Goal: Use online tool/utility: Utilize a website feature to perform a specific function

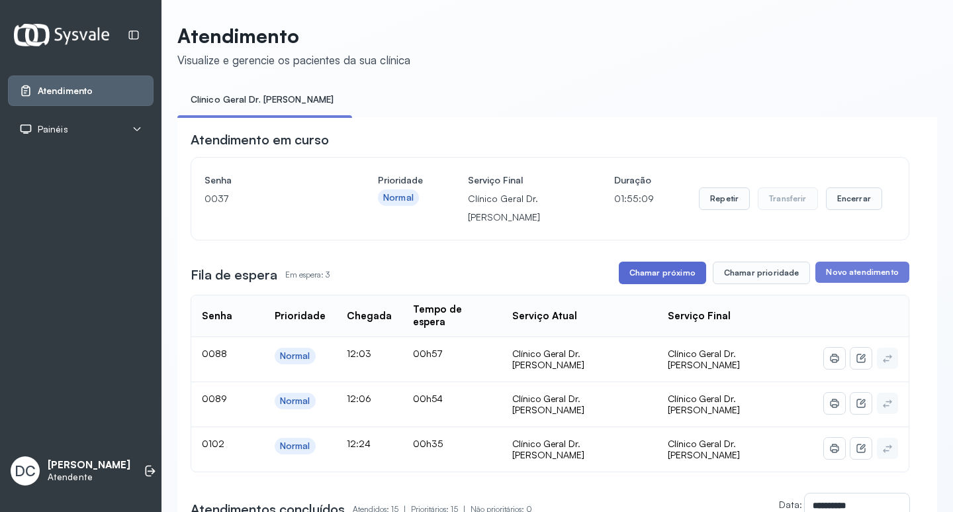
click at [689, 275] on button "Chamar próximo" at bounding box center [662, 273] width 87 height 23
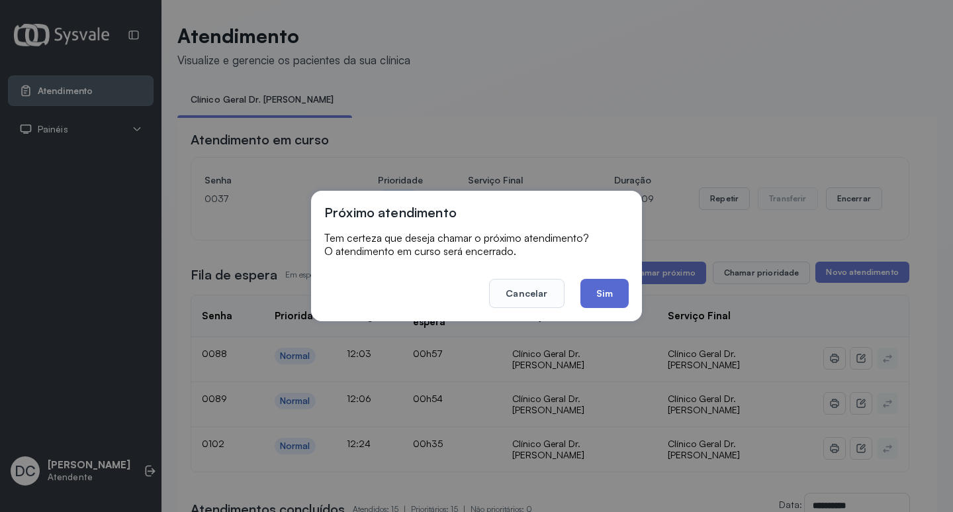
click at [615, 294] on button "Sim" at bounding box center [605, 293] width 48 height 29
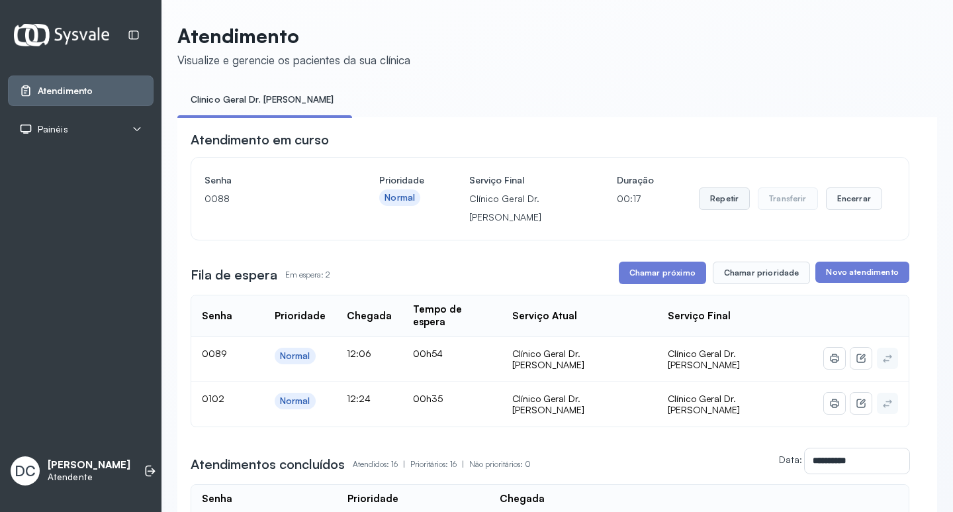
click at [726, 202] on button "Repetir" at bounding box center [724, 198] width 51 height 23
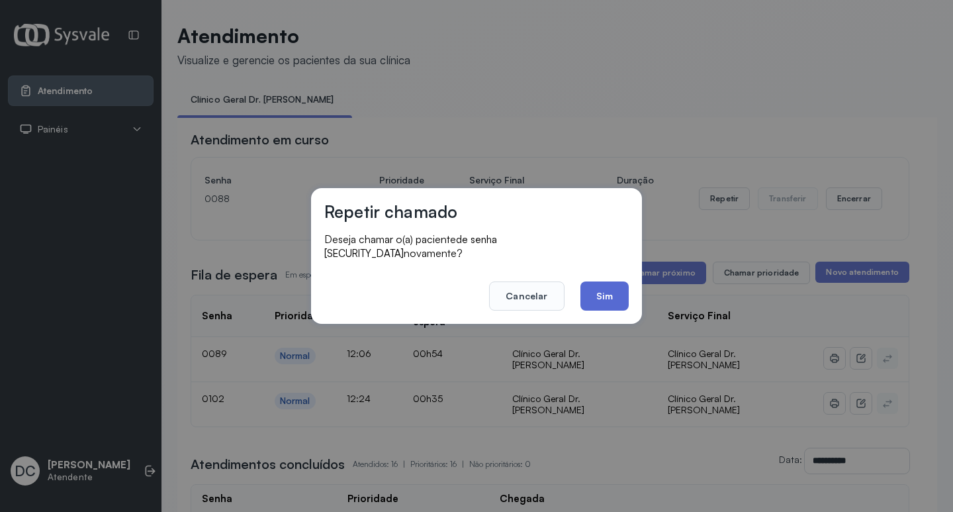
click at [624, 293] on button "Sim" at bounding box center [605, 295] width 48 height 29
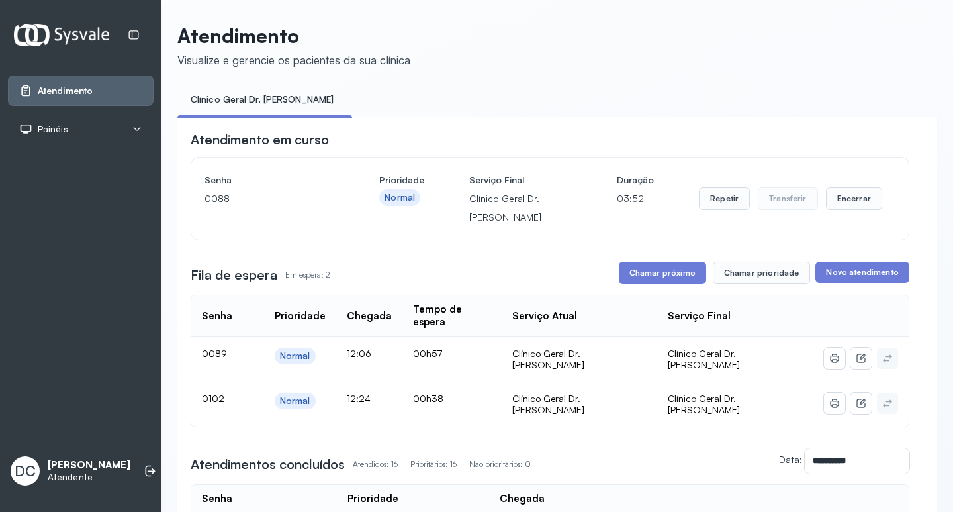
click at [649, 280] on button "Chamar próximo" at bounding box center [662, 273] width 87 height 23
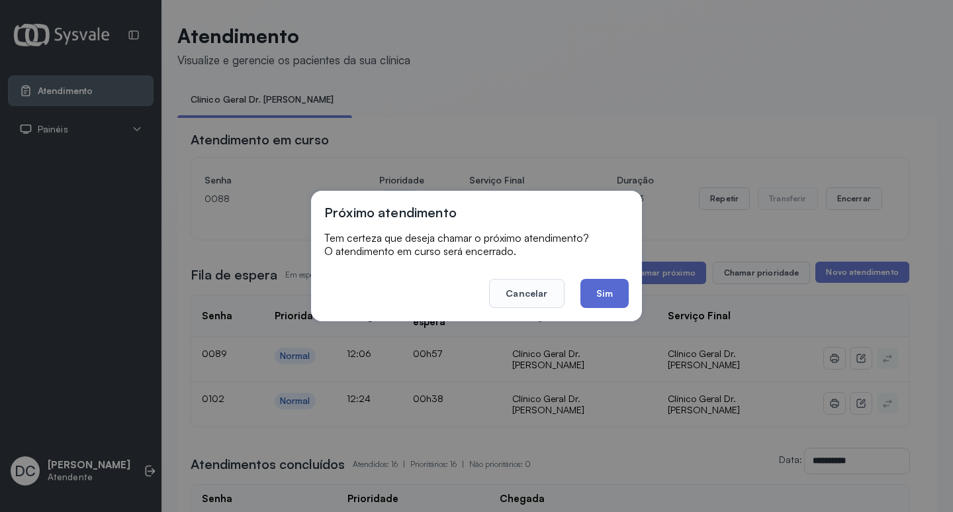
click at [611, 295] on button "Sim" at bounding box center [605, 293] width 48 height 29
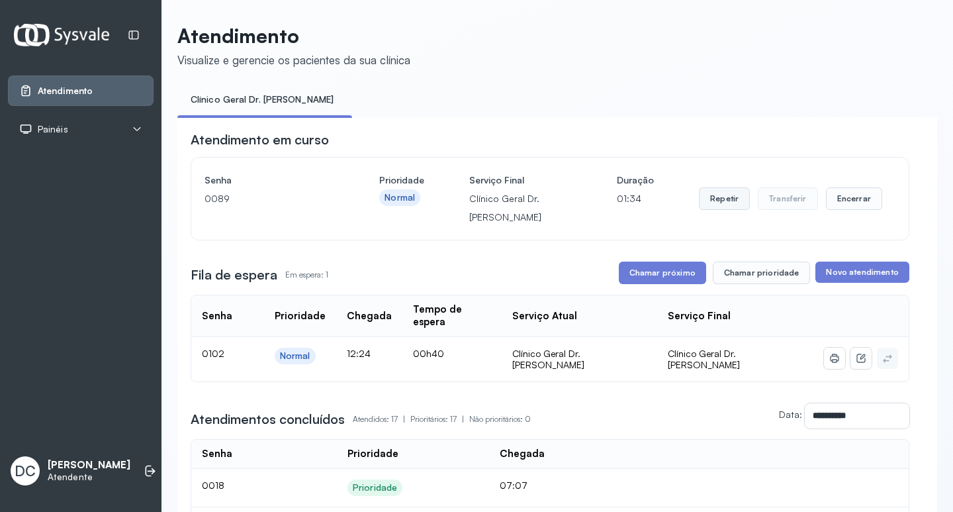
click at [712, 199] on button "Repetir" at bounding box center [724, 198] width 51 height 23
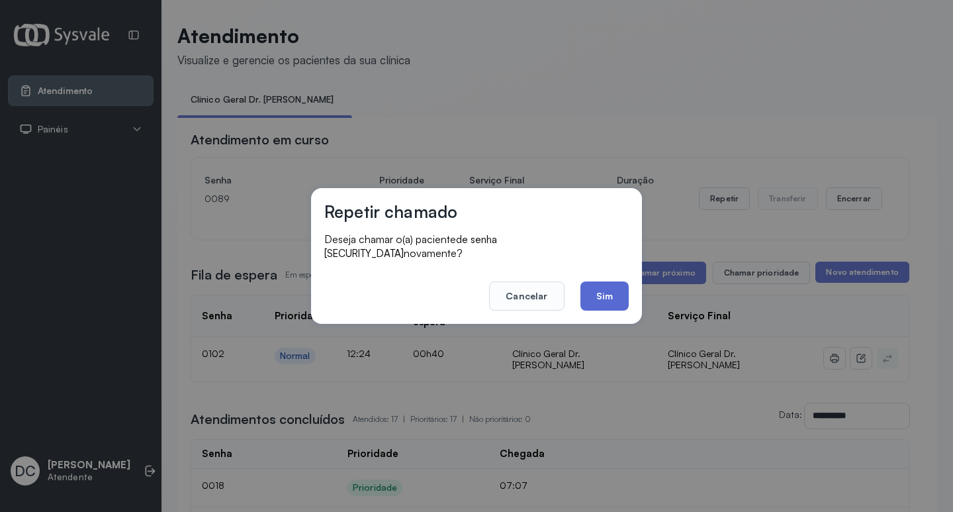
click at [609, 283] on button "Sim" at bounding box center [605, 295] width 48 height 29
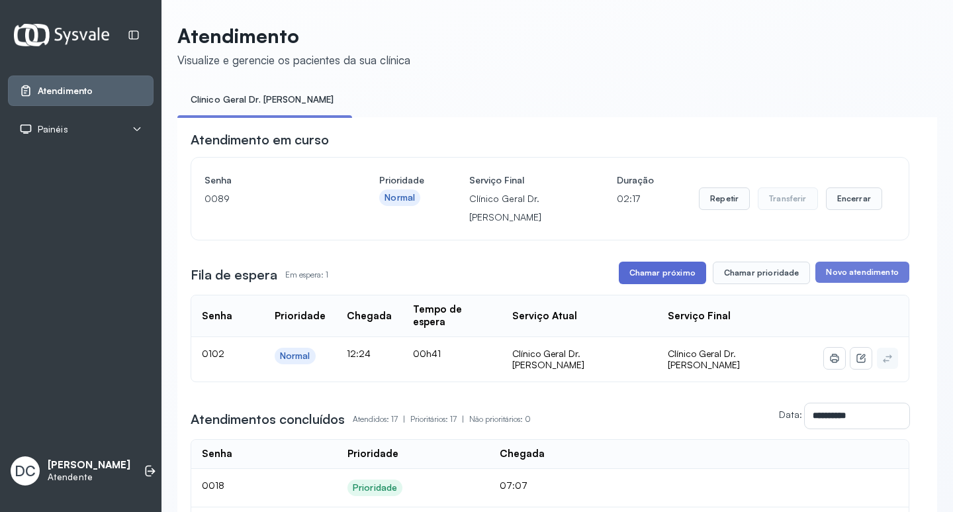
click at [673, 279] on button "Chamar próximo" at bounding box center [662, 273] width 87 height 23
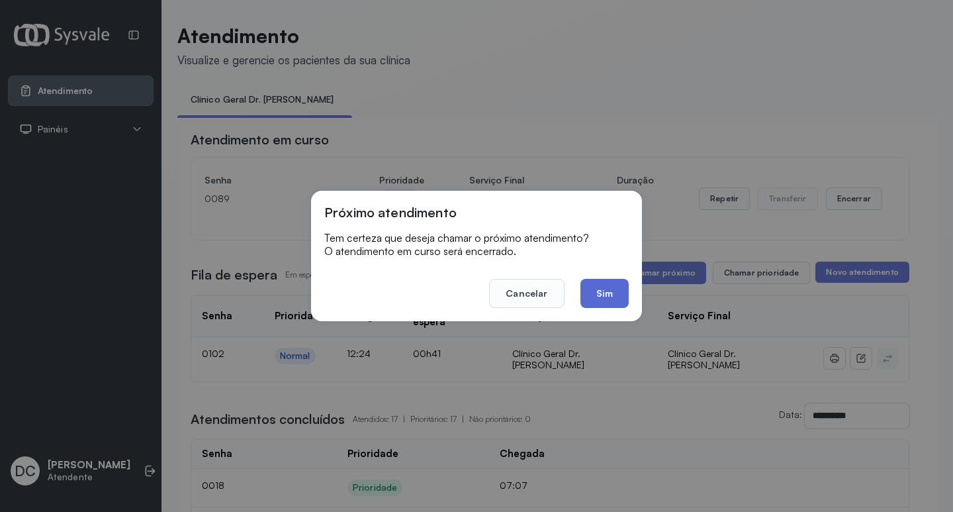
click at [616, 298] on button "Sim" at bounding box center [605, 293] width 48 height 29
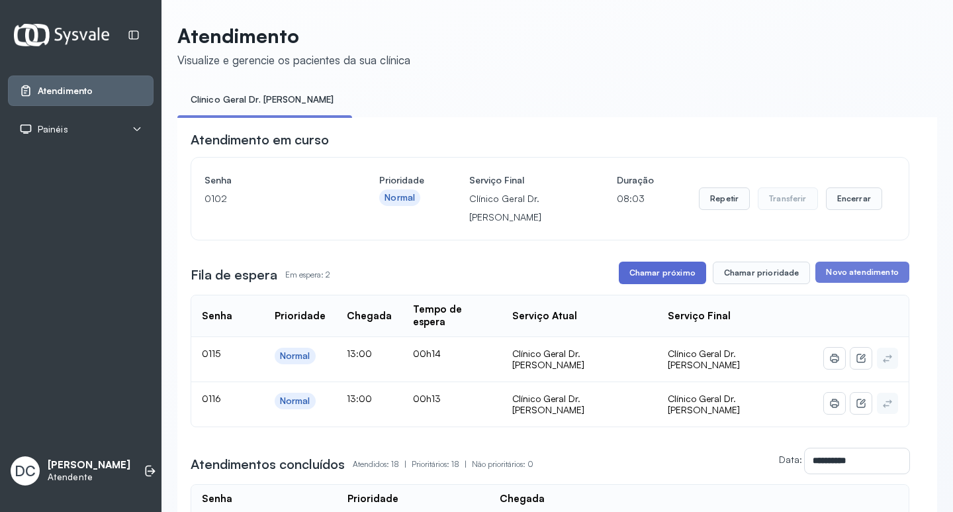
click at [652, 282] on button "Chamar próximo" at bounding box center [662, 273] width 87 height 23
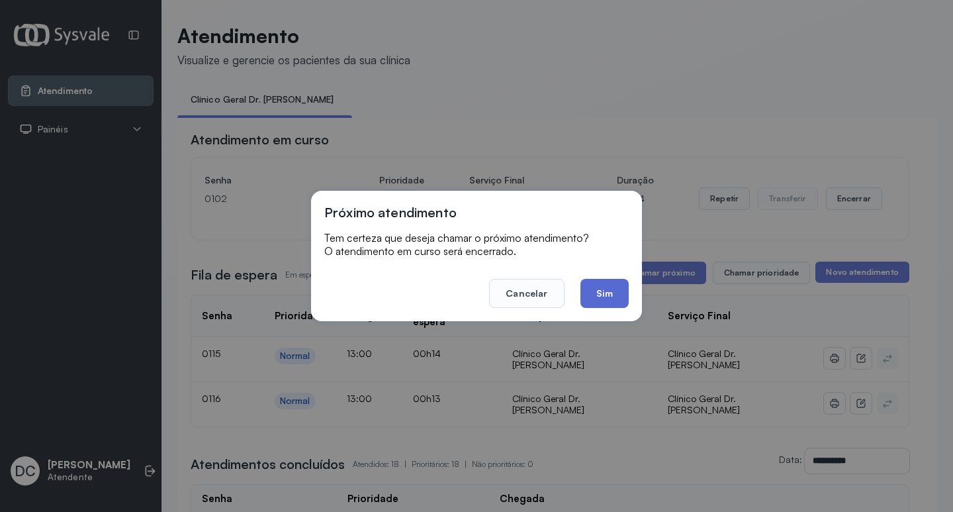
click at [604, 291] on button "Sim" at bounding box center [605, 293] width 48 height 29
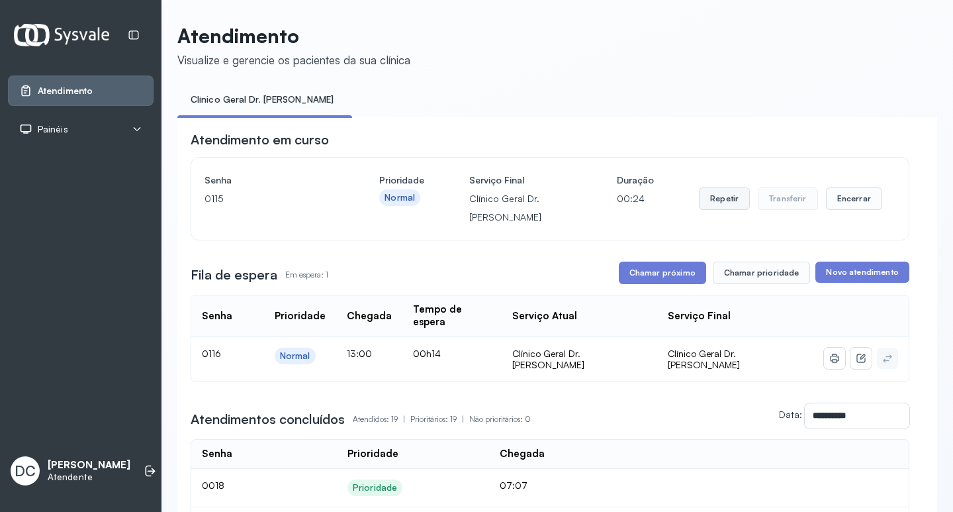
click at [730, 196] on button "Repetir" at bounding box center [724, 198] width 51 height 23
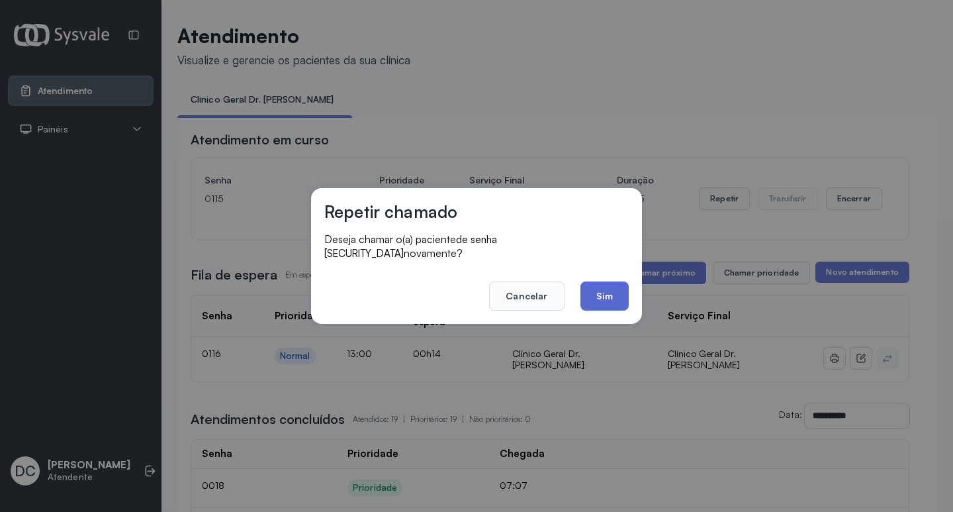
click at [610, 293] on button "Sim" at bounding box center [605, 295] width 48 height 29
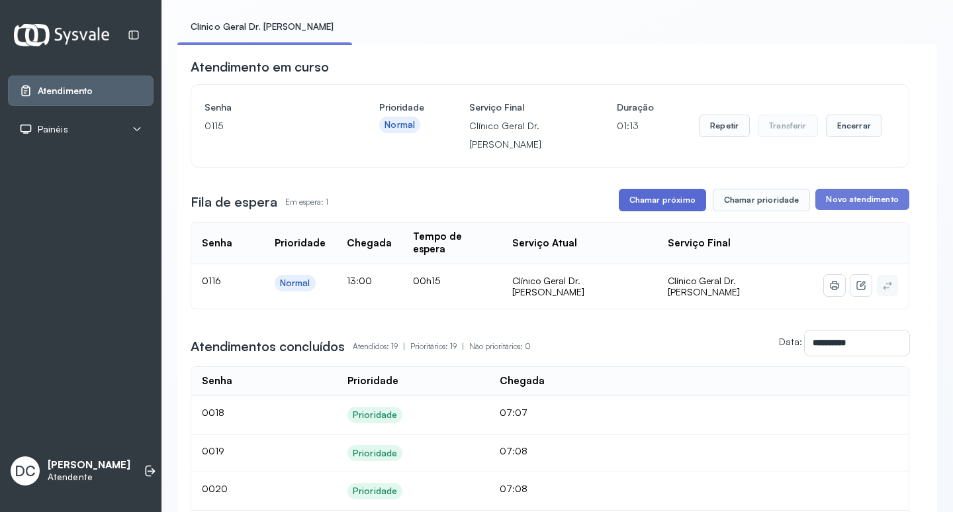
scroll to position [66, 0]
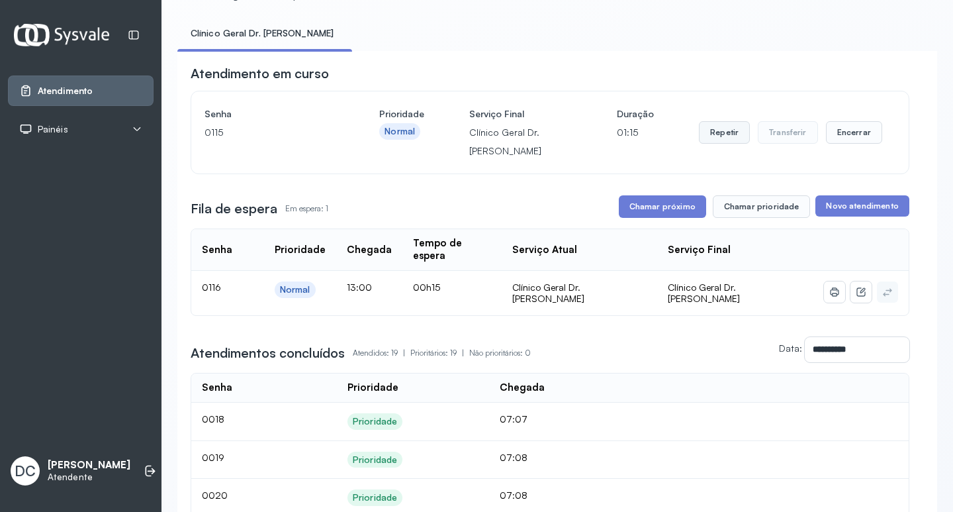
click at [720, 139] on button "Repetir" at bounding box center [724, 132] width 51 height 23
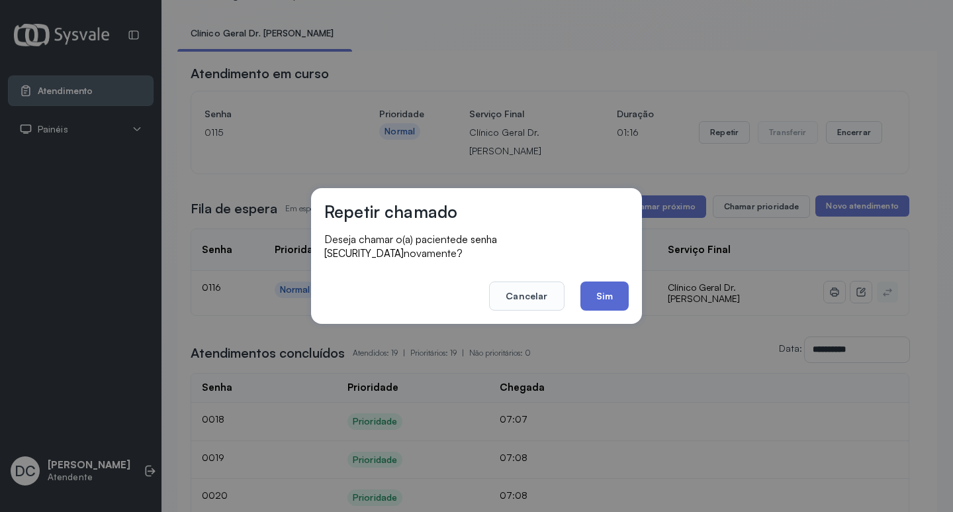
click at [617, 295] on button "Sim" at bounding box center [605, 295] width 48 height 29
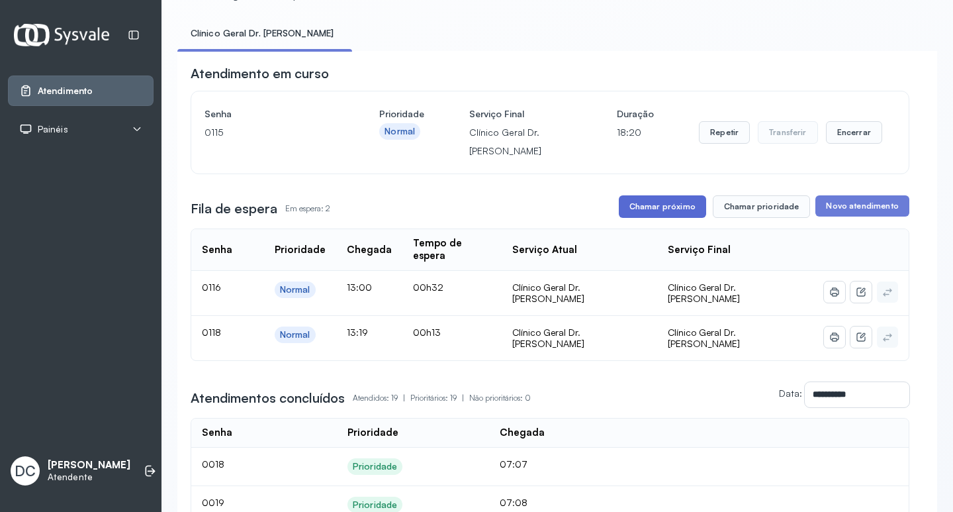
click at [663, 204] on button "Chamar próximo" at bounding box center [662, 206] width 87 height 23
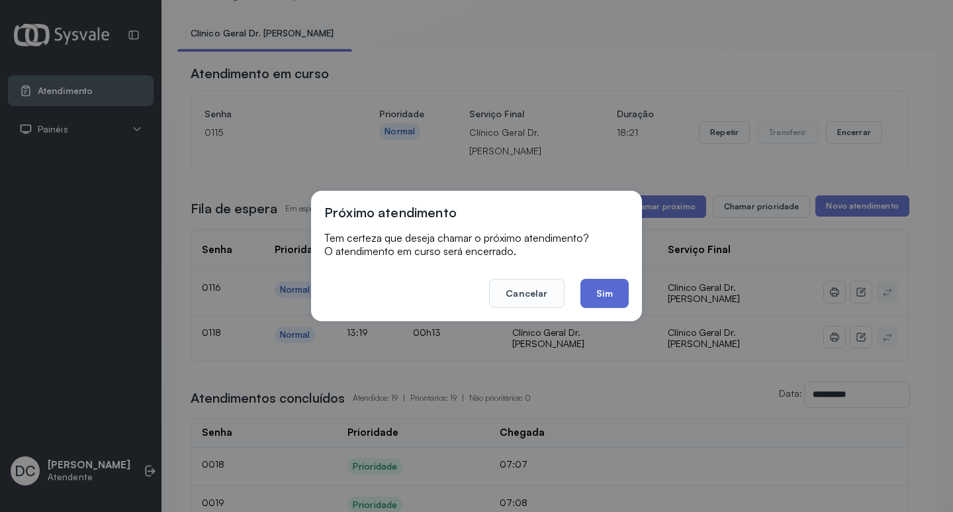
click at [589, 286] on button "Sim" at bounding box center [605, 293] width 48 height 29
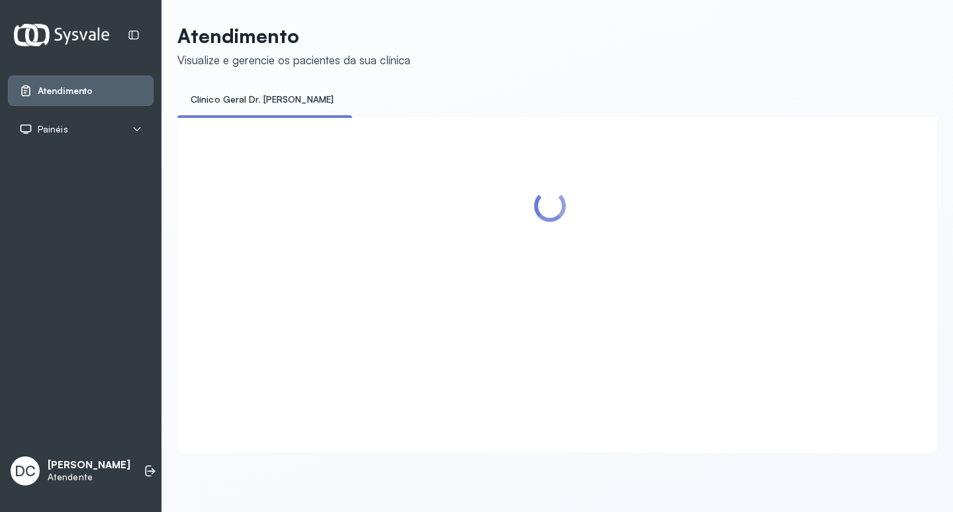
scroll to position [0, 0]
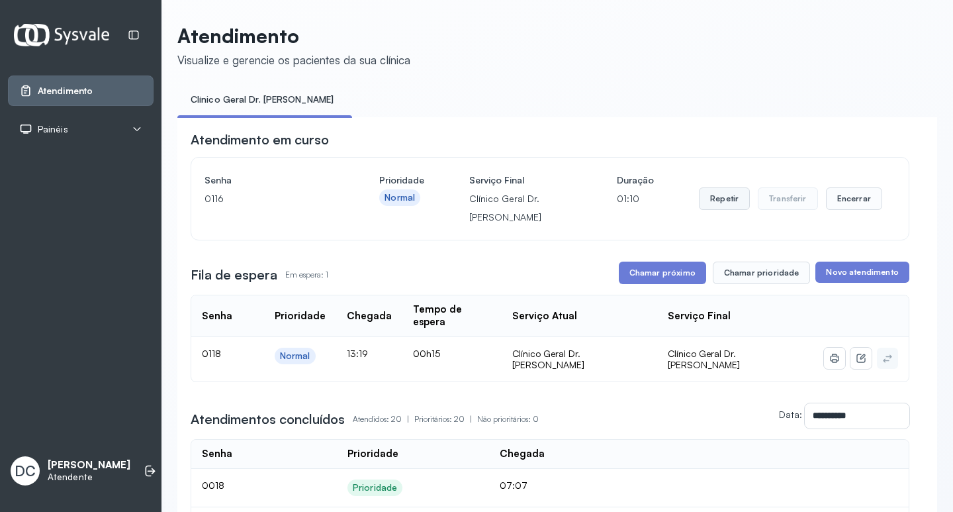
click at [706, 204] on button "Repetir" at bounding box center [724, 198] width 51 height 23
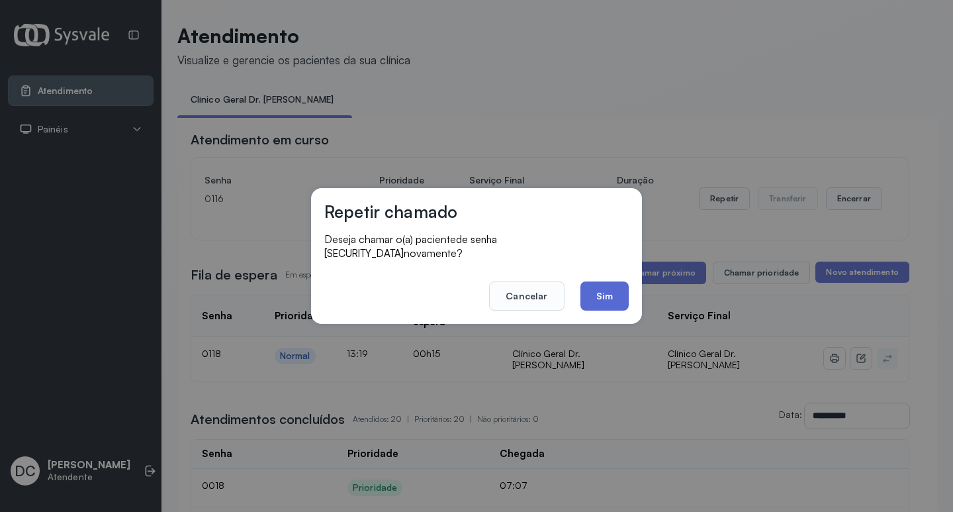
click at [622, 294] on button "Sim" at bounding box center [605, 295] width 48 height 29
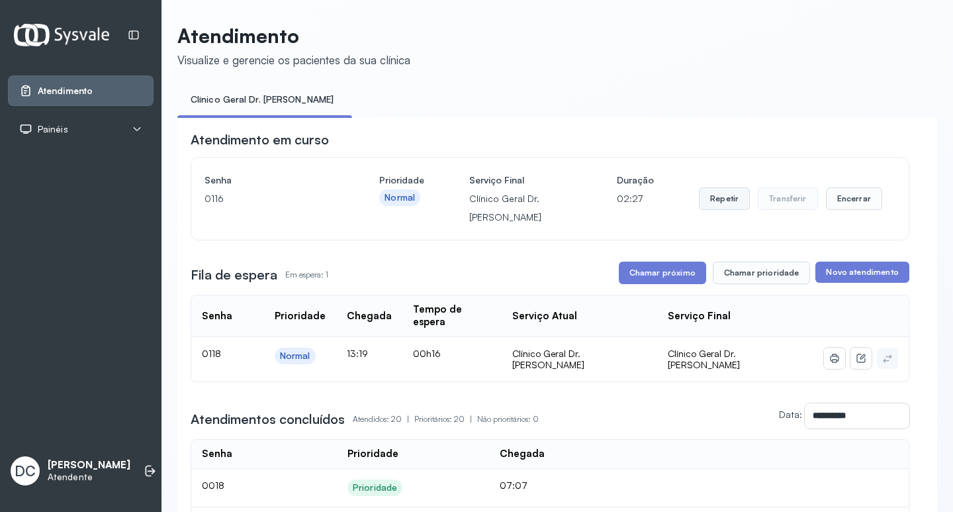
click at [720, 203] on button "Repetir" at bounding box center [724, 198] width 51 height 23
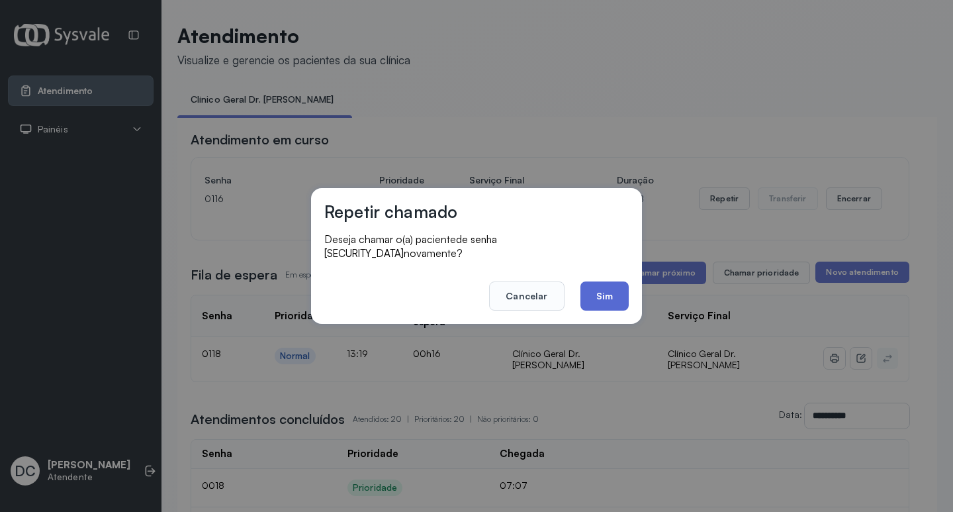
click at [620, 285] on button "Sim" at bounding box center [605, 295] width 48 height 29
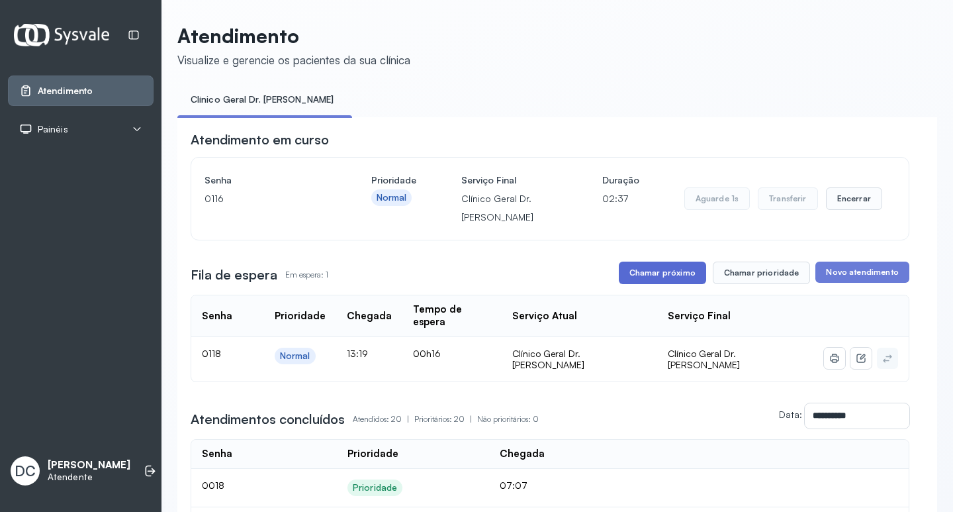
click at [643, 281] on button "Chamar próximo" at bounding box center [662, 273] width 87 height 23
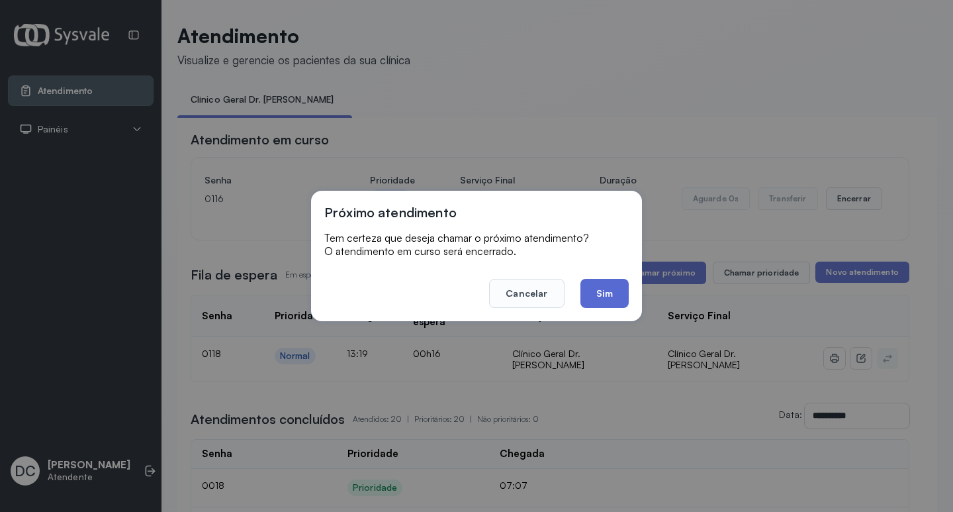
click at [621, 294] on button "Sim" at bounding box center [605, 293] width 48 height 29
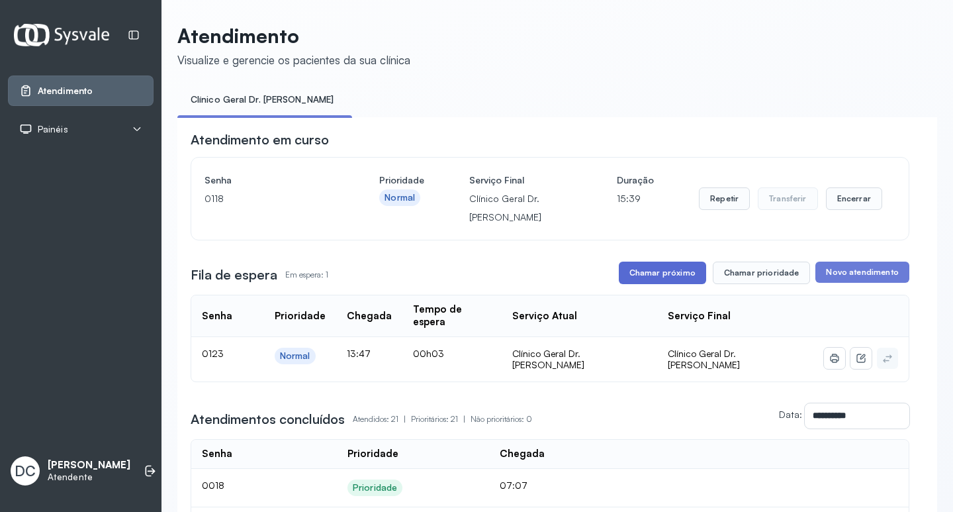
click at [677, 273] on button "Chamar próximo" at bounding box center [662, 273] width 87 height 23
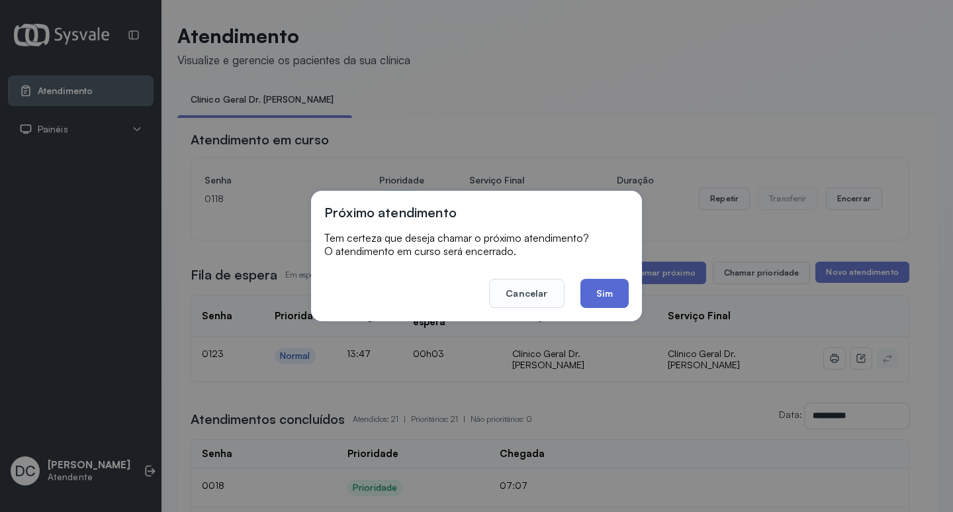
click at [610, 303] on button "Sim" at bounding box center [605, 293] width 48 height 29
